Goal: Navigation & Orientation: Find specific page/section

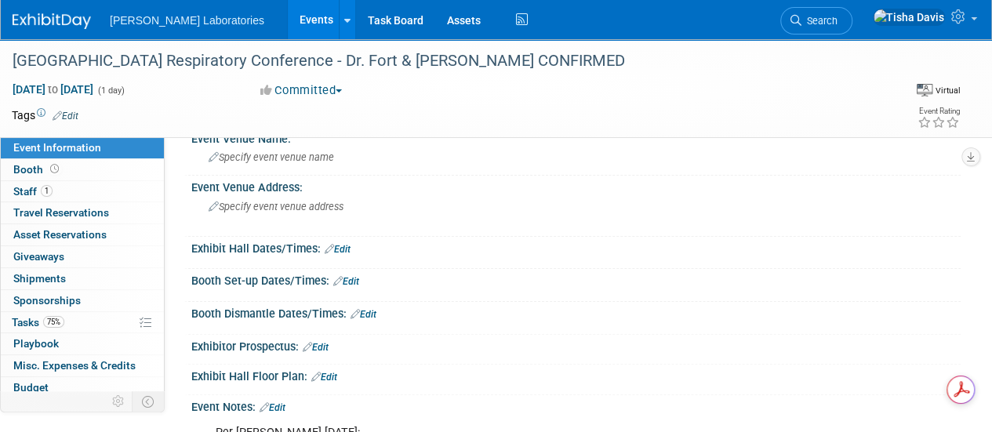
click at [288, 16] on link "Events" at bounding box center [316, 19] width 57 height 39
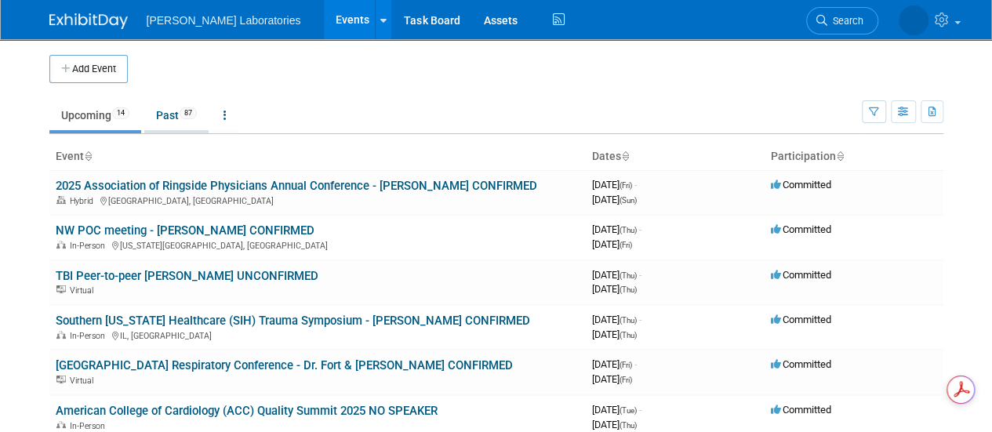
click at [161, 118] on link "Past 87" at bounding box center [176, 115] width 64 height 30
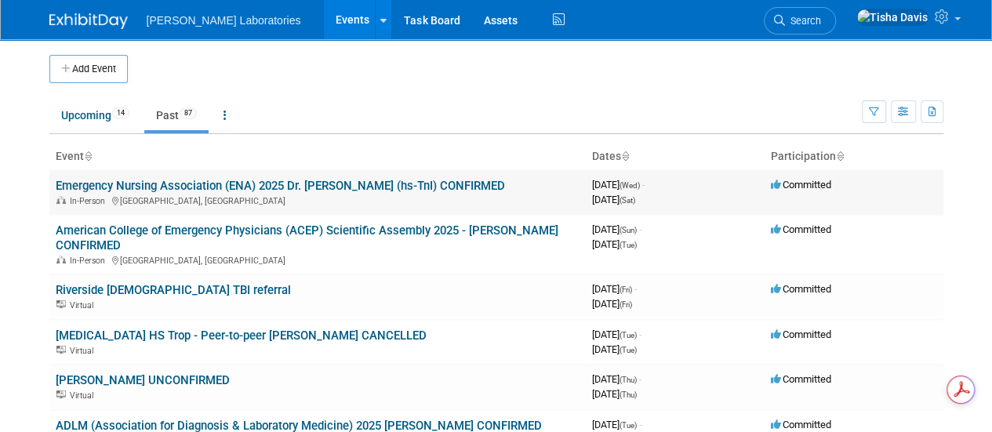
click at [176, 184] on link "Emergency Nursing Association (ENA) 2025 Dr. [PERSON_NAME] (hs-TnI) CONFIRMED" at bounding box center [280, 186] width 449 height 14
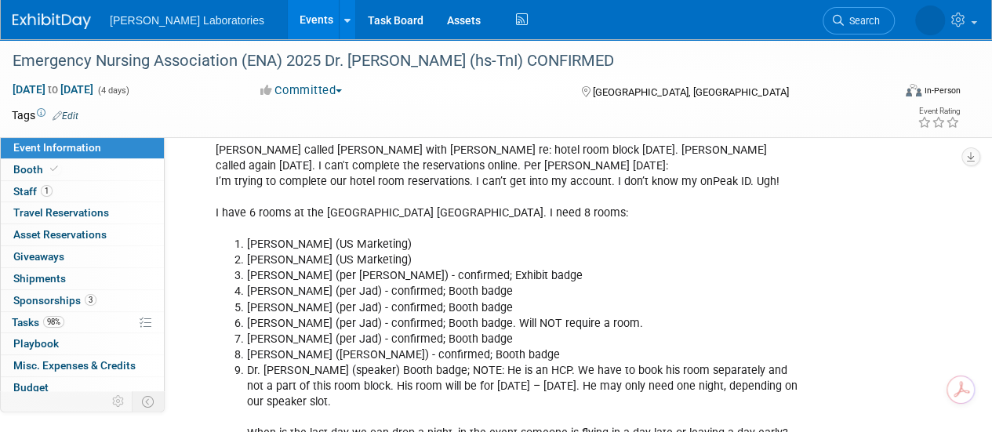
scroll to position [2231, 0]
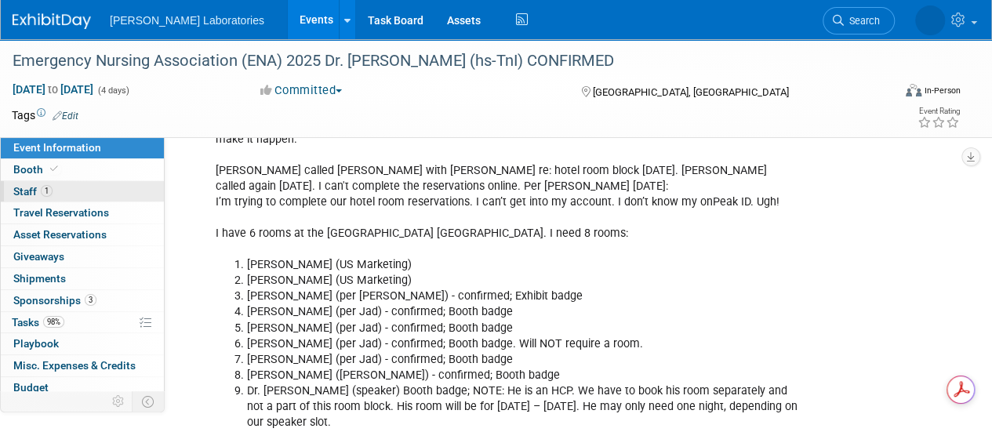
click at [16, 188] on span "Staff 1" at bounding box center [32, 191] width 39 height 13
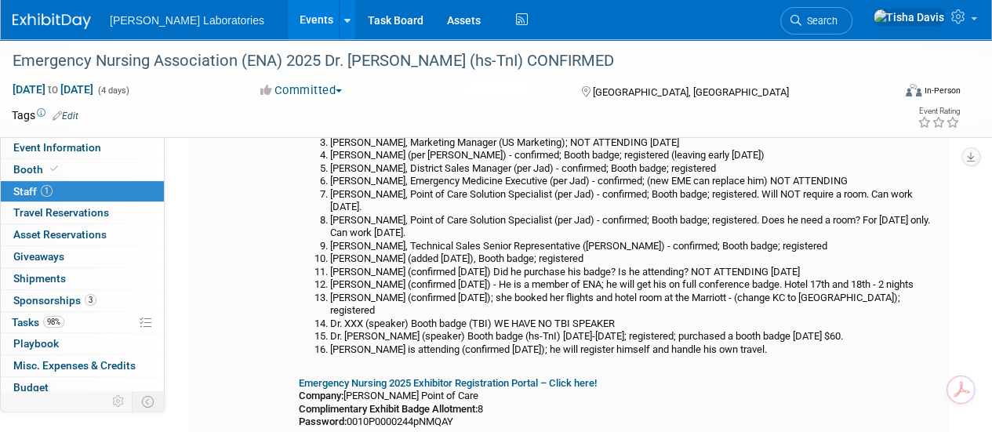
scroll to position [146, 0]
